Goal: Task Accomplishment & Management: Use online tool/utility

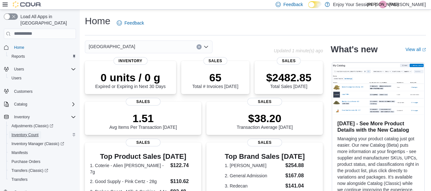
click at [29, 133] on span "Inventory Count" at bounding box center [24, 135] width 27 height 5
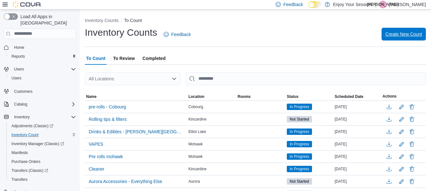
click at [401, 33] on span "Create New Count" at bounding box center [404, 34] width 37 height 6
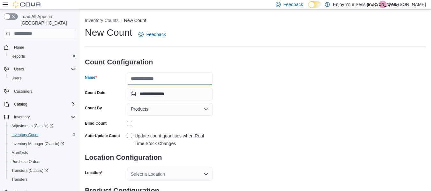
click at [164, 83] on input "Name" at bounding box center [170, 78] width 86 height 13
type input "*********"
click at [275, 83] on div "**********" at bounding box center [255, 118] width 341 height 185
click at [150, 109] on div "Products" at bounding box center [170, 109] width 86 height 13
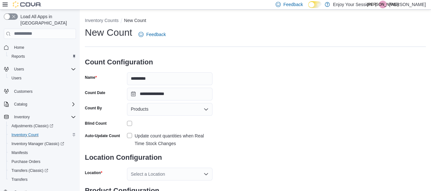
click at [268, 83] on div "**********" at bounding box center [255, 118] width 341 height 185
click at [256, 94] on div "**********" at bounding box center [255, 118] width 341 height 185
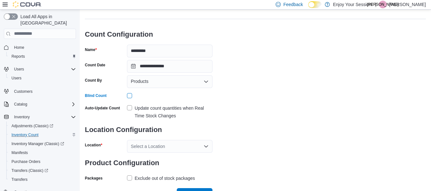
scroll to position [38, 0]
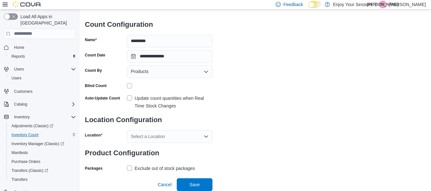
click at [132, 99] on label "Update count quantities when Real Time Stock Changes" at bounding box center [170, 102] width 86 height 15
click at [192, 132] on div "Select a Location" at bounding box center [170, 136] width 86 height 13
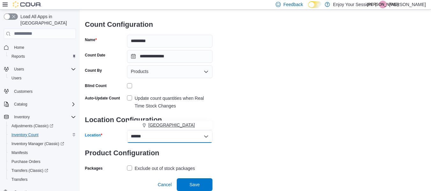
type input "******"
click at [171, 124] on span "[GEOGRAPHIC_DATA]" at bounding box center [172, 125] width 47 height 6
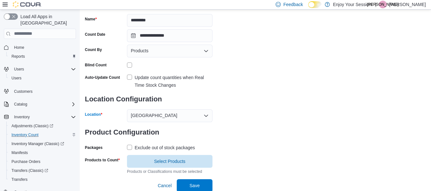
scroll to position [59, 0]
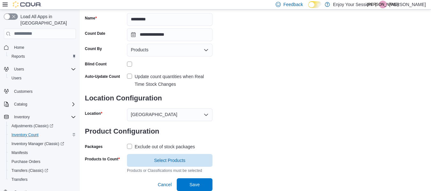
click at [129, 147] on label "Exclude out of stock packages" at bounding box center [161, 147] width 68 height 8
click at [167, 162] on span "Select Products" at bounding box center [169, 160] width 31 height 6
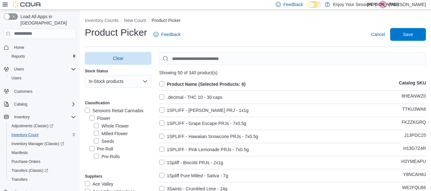
click at [94, 150] on label "Pre-Roll" at bounding box center [101, 149] width 24 height 8
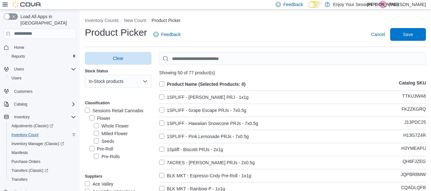
click at [164, 85] on label "Product Name (Selected Products: 0)" at bounding box center [202, 84] width 87 height 8
click at [411, 34] on span "Save" at bounding box center [408, 34] width 10 height 6
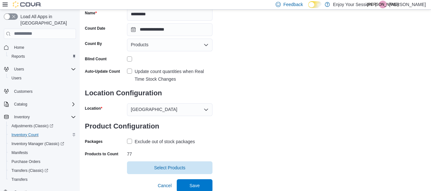
scroll to position [65, 0]
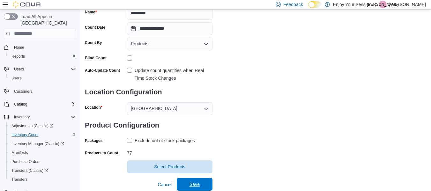
click at [196, 183] on span "Save" at bounding box center [195, 184] width 10 height 6
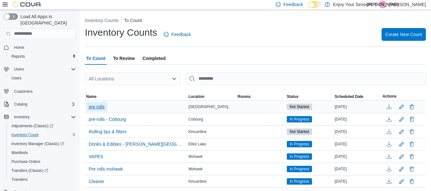
click at [96, 107] on span "pre rolls" at bounding box center [97, 107] width 16 height 6
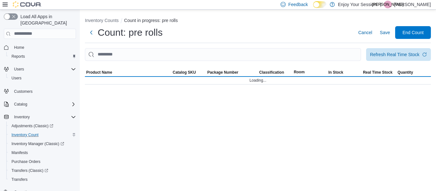
click at [100, 106] on div "Inventory Counts Count in progress: pre rolls Count: pre rolls Cancel Save End …" at bounding box center [258, 101] width 356 height 182
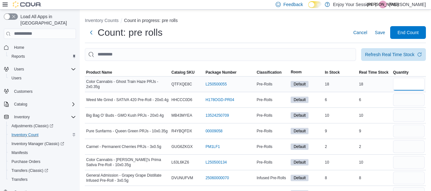
click at [404, 84] on input "number" at bounding box center [409, 84] width 32 height 13
type input "**"
click at [406, 104] on input "number" at bounding box center [409, 100] width 32 height 13
type input "*"
click at [409, 109] on input "number" at bounding box center [409, 115] width 32 height 13
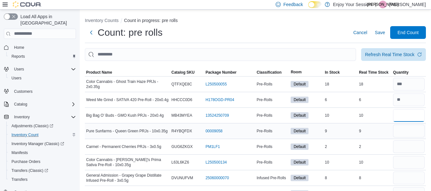
type input "**"
click at [408, 130] on input "number" at bounding box center [409, 131] width 32 height 13
type input "*"
click at [407, 152] on input "number" at bounding box center [409, 147] width 32 height 13
type input "*"
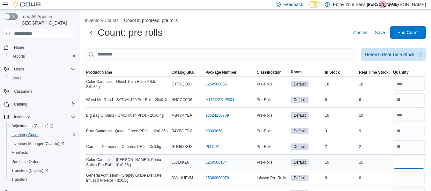
click at [408, 164] on input "number" at bounding box center [409, 162] width 32 height 13
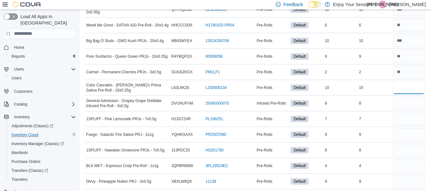
scroll to position [77, 0]
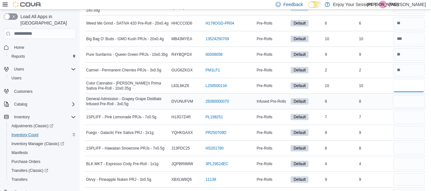
type input "**"
click at [420, 105] on input "number" at bounding box center [409, 101] width 32 height 13
type input "*"
click at [414, 116] on input "number" at bounding box center [409, 117] width 32 height 13
type input "*"
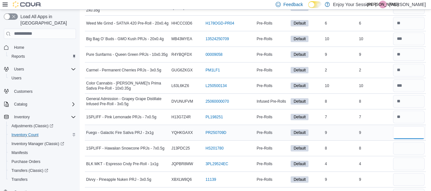
click at [412, 137] on input "number" at bounding box center [409, 132] width 32 height 13
type input "*"
click at [410, 147] on input "number" at bounding box center [409, 148] width 32 height 13
type input "*"
click at [410, 159] on input "number" at bounding box center [409, 164] width 32 height 13
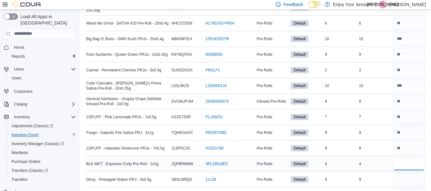
type input "*"
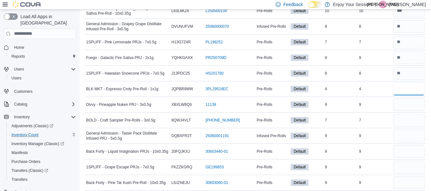
scroll to position [153, 0]
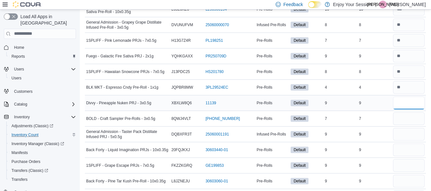
click at [413, 101] on input "number" at bounding box center [409, 103] width 32 height 13
type input "*"
click at [410, 122] on input "number" at bounding box center [409, 118] width 32 height 13
type input "*"
click at [408, 132] on input "number" at bounding box center [409, 134] width 32 height 13
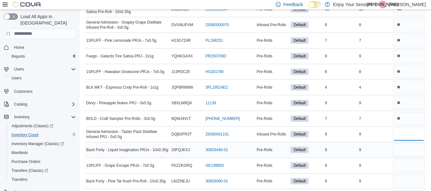
type input "*"
click at [410, 146] on input "number" at bounding box center [409, 150] width 32 height 13
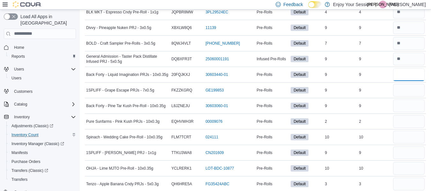
scroll to position [230, 0]
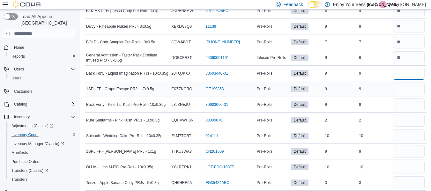
type input "*"
click at [412, 91] on input "number" at bounding box center [409, 89] width 32 height 13
type input "*"
click at [413, 105] on input "number" at bounding box center [409, 104] width 32 height 13
type input "*"
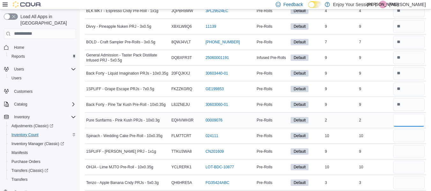
click at [408, 126] on input "number" at bounding box center [409, 120] width 32 height 13
type input "*"
click at [408, 140] on input "number" at bounding box center [409, 136] width 32 height 13
type input "**"
click at [410, 150] on input "number" at bounding box center [409, 151] width 32 height 13
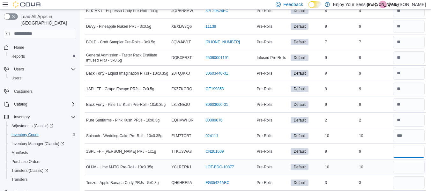
type input "*"
click at [411, 165] on input "number" at bounding box center [409, 167] width 32 height 13
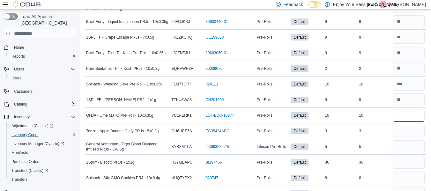
scroll to position [285, 0]
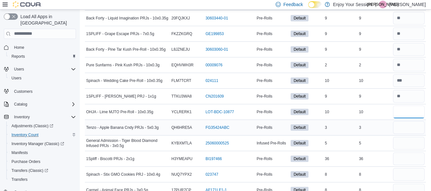
type input "**"
click at [407, 126] on input "number" at bounding box center [409, 127] width 32 height 13
type input "*"
click at [405, 142] on input "number" at bounding box center [409, 143] width 32 height 13
type input "*"
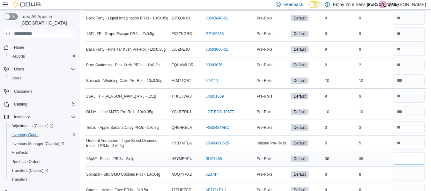
click at [407, 160] on input "number" at bounding box center [409, 159] width 32 height 13
type input "*"
click at [413, 173] on input "number" at bounding box center [409, 174] width 32 height 13
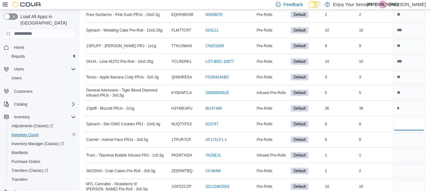
scroll to position [336, 0]
type input "*"
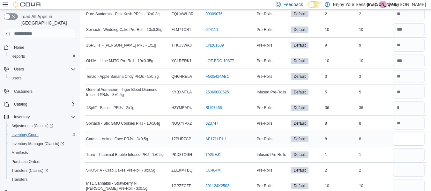
click at [408, 134] on input "number" at bounding box center [409, 139] width 32 height 13
type input "*"
click at [412, 154] on input "number" at bounding box center [409, 155] width 32 height 13
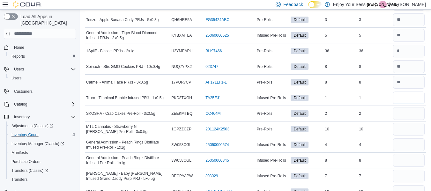
scroll to position [400, 0]
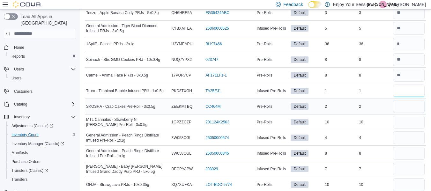
type input "*"
click at [405, 110] on input "number" at bounding box center [409, 106] width 32 height 13
type input "*"
click at [407, 124] on input "number" at bounding box center [409, 122] width 32 height 13
type input "**"
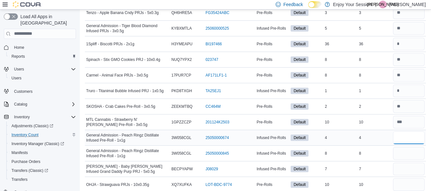
click at [407, 142] on input "number" at bounding box center [409, 138] width 32 height 13
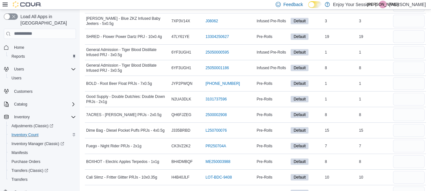
scroll to position [817, 0]
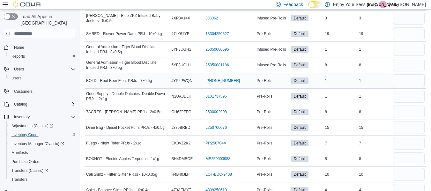
type input "*"
click at [413, 82] on input "number" at bounding box center [409, 80] width 32 height 13
type input "*"
click at [409, 95] on input "number" at bounding box center [409, 96] width 32 height 13
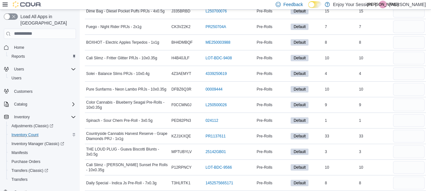
scroll to position [937, 0]
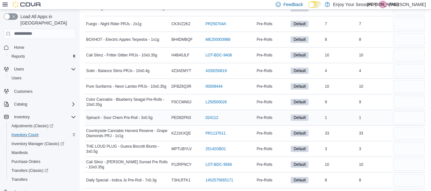
type input "*"
click at [413, 117] on input "number" at bounding box center [409, 117] width 32 height 13
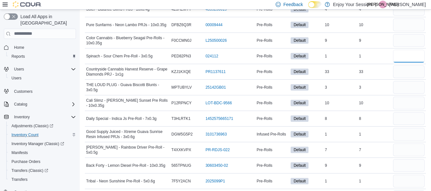
scroll to position [1001, 0]
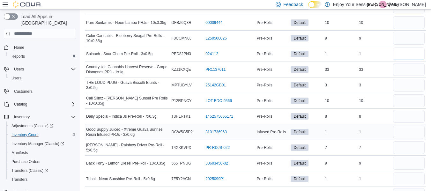
type input "*"
click at [406, 134] on input "number" at bounding box center [409, 132] width 32 height 13
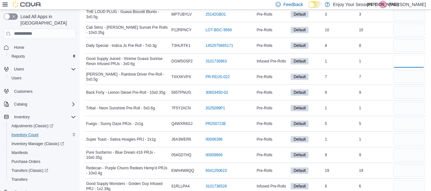
scroll to position [1077, 0]
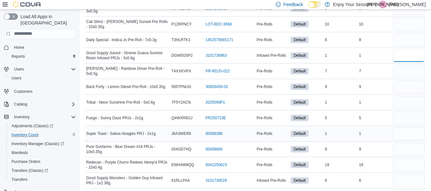
type input "*"
click at [413, 130] on input "number" at bounding box center [409, 133] width 32 height 13
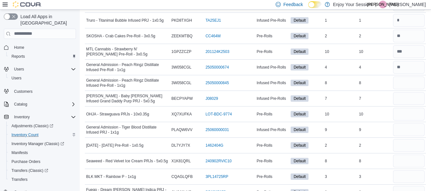
scroll to position [471, 0]
type input "*"
click at [413, 82] on input "number" at bounding box center [409, 82] width 32 height 13
type input "*"
click at [411, 99] on input "number" at bounding box center [409, 98] width 32 height 13
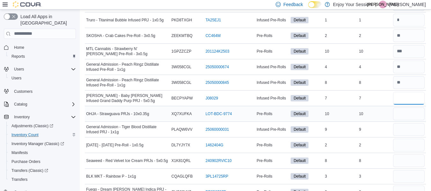
type input "*"
click at [408, 113] on input "number" at bounding box center [409, 114] width 32 height 13
type input "**"
click at [405, 128] on input "number" at bounding box center [409, 129] width 32 height 13
type input "*"
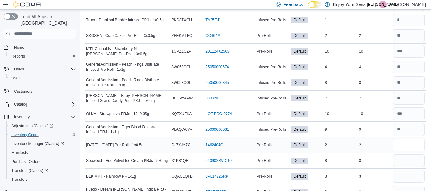
click at [405, 143] on input "number" at bounding box center [409, 145] width 32 height 13
type input "*"
click at [410, 165] on input "number" at bounding box center [409, 161] width 32 height 13
type input "*"
click at [413, 178] on input "number" at bounding box center [409, 176] width 32 height 13
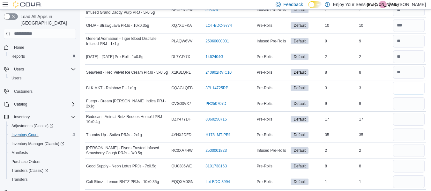
scroll to position [560, 0]
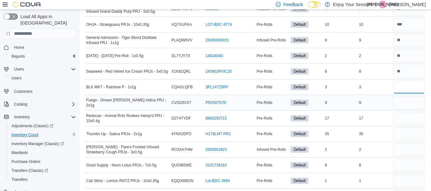
type input "*"
click at [411, 100] on input "number" at bounding box center [409, 102] width 32 height 13
type input "*"
click at [408, 118] on input "number" at bounding box center [409, 118] width 32 height 13
type input "**"
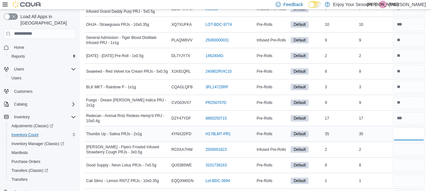
click at [406, 133] on input "number" at bounding box center [409, 134] width 32 height 13
type input "**"
click at [404, 149] on input "number" at bounding box center [409, 149] width 32 height 13
type input "*"
click at [419, 164] on input "number" at bounding box center [409, 165] width 32 height 13
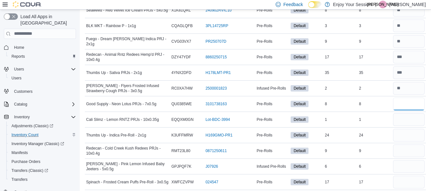
scroll to position [624, 0]
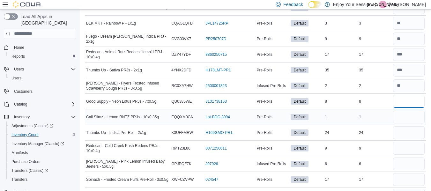
type input "*"
click at [421, 123] on input "number" at bounding box center [409, 117] width 32 height 13
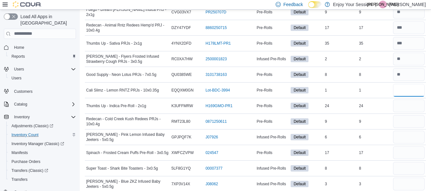
scroll to position [663, 0]
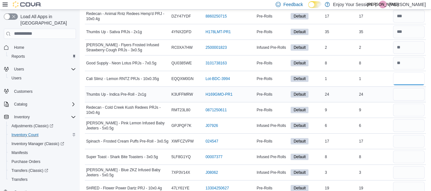
type input "*"
click at [409, 97] on input "number" at bounding box center [409, 94] width 32 height 13
type input "**"
click at [407, 114] on input "number" at bounding box center [409, 110] width 32 height 13
type input "*"
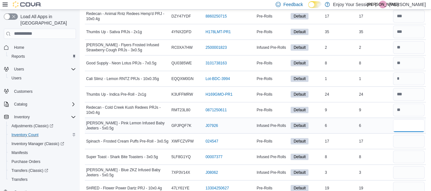
click at [407, 127] on input "number" at bounding box center [409, 125] width 32 height 13
type input "*"
click at [415, 147] on input "number" at bounding box center [409, 141] width 32 height 13
type input "**"
click at [413, 157] on input "number" at bounding box center [409, 157] width 32 height 13
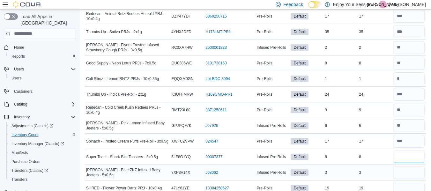
type input "*"
click at [412, 171] on input "number" at bounding box center [409, 172] width 32 height 13
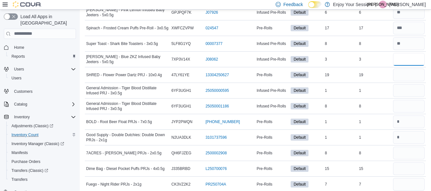
scroll to position [778, 0]
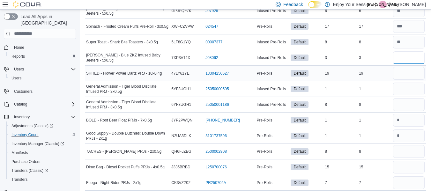
type input "*"
click at [411, 68] on input "number" at bounding box center [409, 73] width 32 height 13
type input "**"
click at [409, 92] on input "number" at bounding box center [409, 89] width 32 height 13
type input "*"
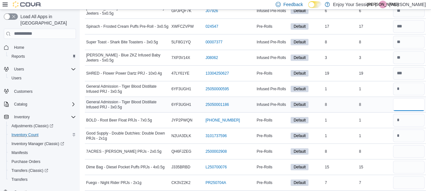
click at [408, 100] on input "number" at bounding box center [409, 104] width 32 height 13
type input "*"
click at [408, 154] on input "number" at bounding box center [409, 151] width 32 height 13
type input "*"
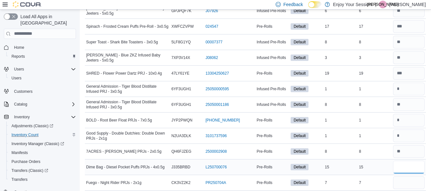
click at [413, 166] on input "number" at bounding box center [409, 167] width 32 height 13
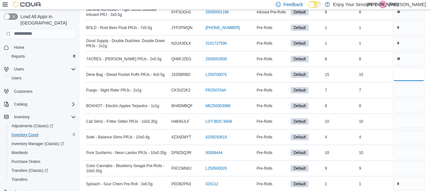
scroll to position [880, 0]
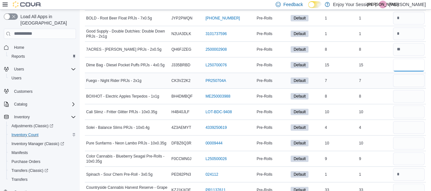
type input "**"
click at [410, 86] on input "number" at bounding box center [409, 80] width 32 height 13
type input "*"
click at [410, 96] on input "number" at bounding box center [409, 96] width 32 height 13
type input "*"
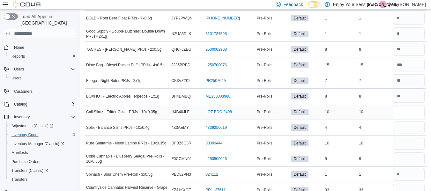
click at [410, 114] on input "number" at bounding box center [409, 112] width 32 height 13
type input "**"
click at [409, 129] on input "number" at bounding box center [409, 127] width 32 height 13
type input "*"
click at [408, 143] on input "number" at bounding box center [409, 143] width 32 height 13
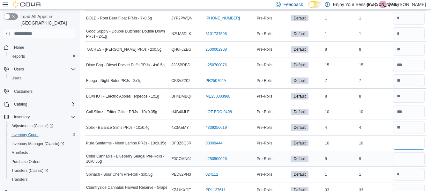
type input "**"
click at [411, 155] on input "number" at bounding box center [409, 159] width 32 height 13
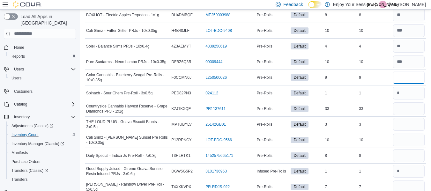
scroll to position [969, 0]
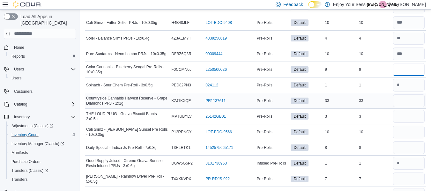
type input "*"
click at [416, 100] on input "number" at bounding box center [409, 101] width 32 height 13
type input "**"
click at [414, 116] on input "*" at bounding box center [409, 116] width 32 height 13
type input "*"
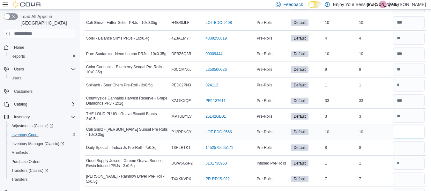
click at [416, 138] on input "number" at bounding box center [409, 132] width 32 height 13
type input "**"
click at [415, 149] on input "number" at bounding box center [409, 147] width 32 height 13
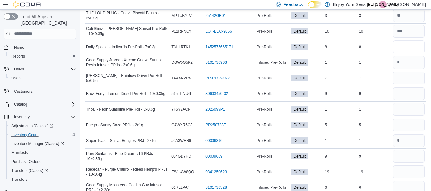
scroll to position [1071, 0]
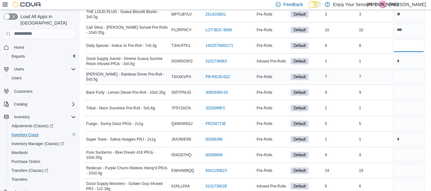
type input "*"
click at [417, 78] on input "number" at bounding box center [409, 77] width 32 height 13
type input "*"
click at [414, 91] on input "number" at bounding box center [409, 92] width 32 height 13
type input "*"
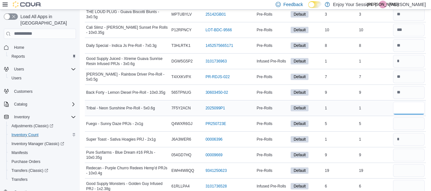
click at [410, 106] on input "*" at bounding box center [409, 108] width 32 height 13
type input "*"
click at [405, 126] on input "number" at bounding box center [409, 124] width 32 height 13
type input "*"
click at [403, 161] on input "number" at bounding box center [409, 155] width 32 height 13
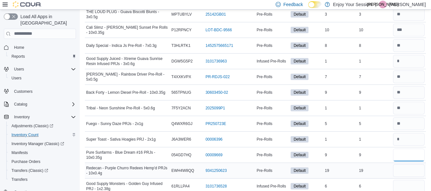
type input "*"
click at [403, 166] on input "number" at bounding box center [409, 170] width 32 height 13
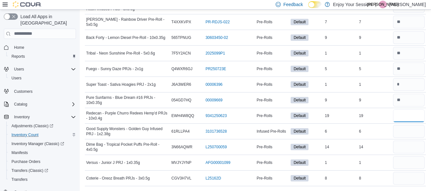
scroll to position [1127, 0]
type input "**"
click at [410, 128] on input "number" at bounding box center [409, 131] width 32 height 13
type input "*"
click at [410, 148] on input "number" at bounding box center [409, 147] width 32 height 13
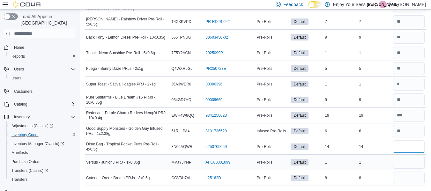
type input "**"
click at [409, 164] on input "number" at bounding box center [409, 162] width 32 height 13
type input "*"
click at [408, 178] on input "number" at bounding box center [409, 178] width 32 height 13
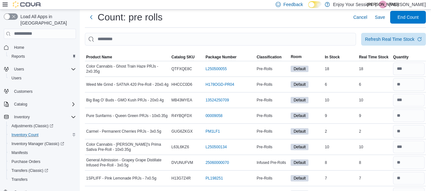
scroll to position [0, 0]
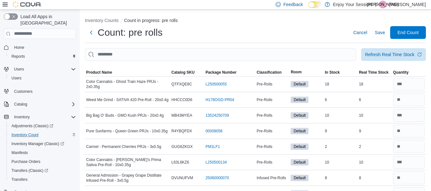
type input "*"
click at [383, 34] on span "Save" at bounding box center [380, 32] width 10 height 6
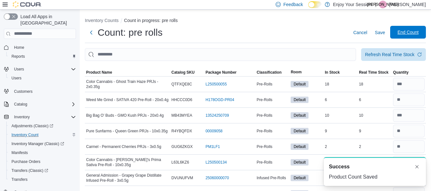
click at [410, 34] on span "End Count" at bounding box center [408, 32] width 21 height 6
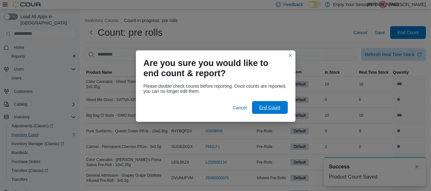
click at [275, 111] on span "End Count" at bounding box center [269, 107] width 21 height 6
